Goal: Task Accomplishment & Management: Manage account settings

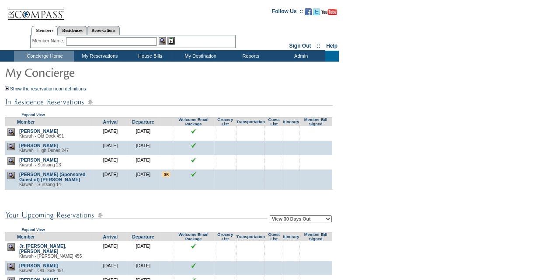
scroll to position [116, 0]
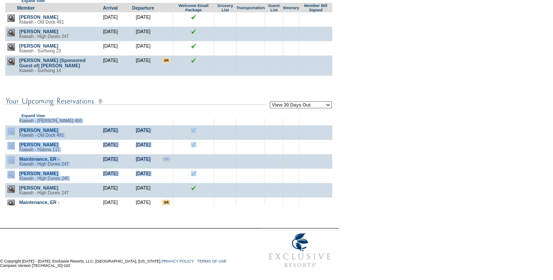
click at [330, 201] on div "Member Arrival Departure Welcome Email Package Grocery List Transportation Gues…" at bounding box center [169, 162] width 328 height 88
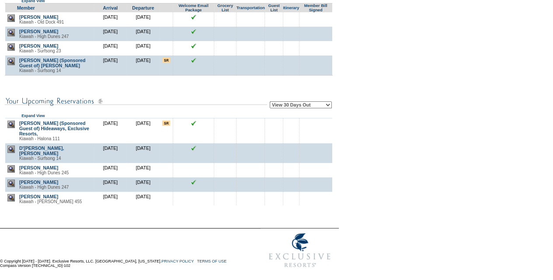
scroll to position [637, 0]
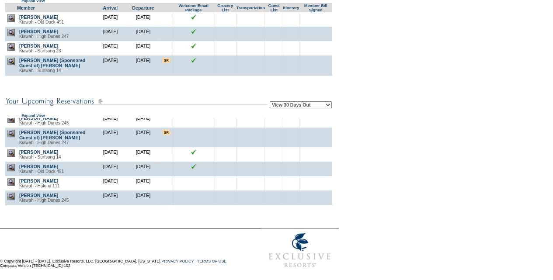
click at [427, 197] on form "Follow Us ::" at bounding box center [275, 80] width 550 height 385
click at [13, 179] on img at bounding box center [10, 182] width 7 height 7
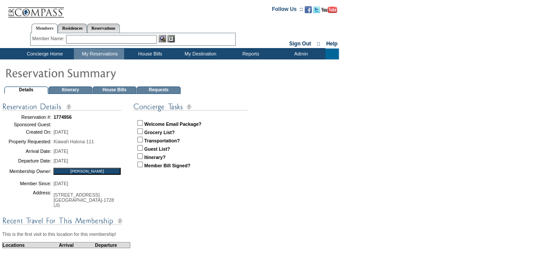
click at [139, 123] on input "checkbox" at bounding box center [140, 123] width 6 height 6
checkbox input "true"
click at [44, 54] on td "Concierge Home" at bounding box center [44, 54] width 60 height 11
